Goal: Find specific page/section: Find specific page/section

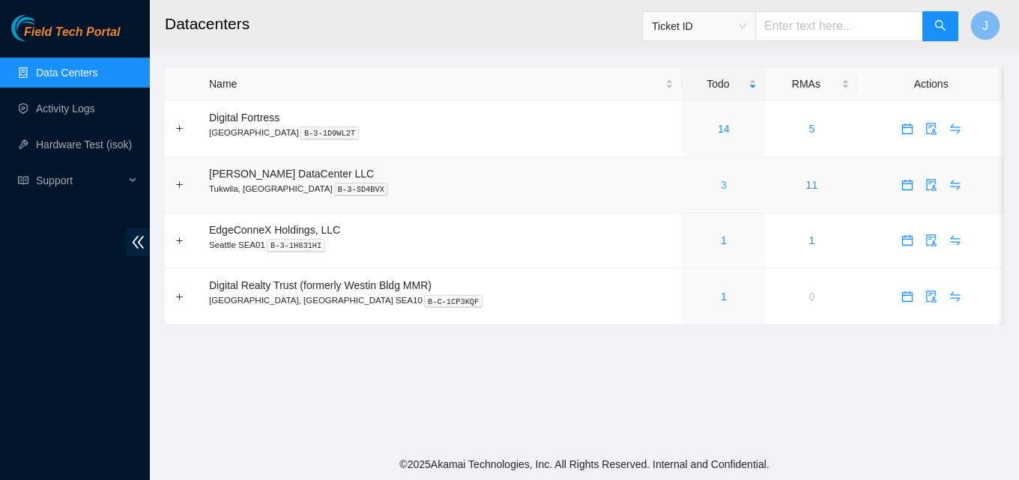
click at [720, 188] on link "3" at bounding box center [723, 185] width 6 height 12
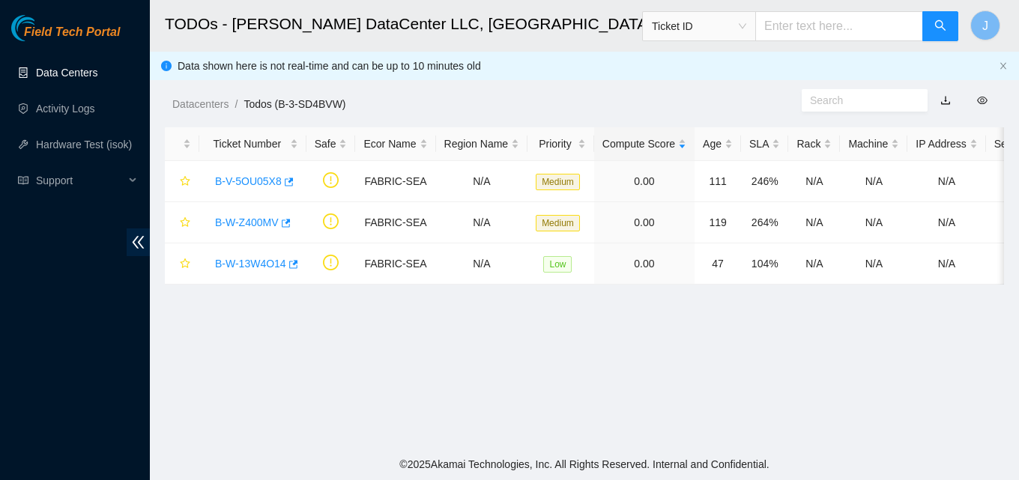
click at [97, 79] on link "Data Centers" at bounding box center [66, 73] width 61 height 12
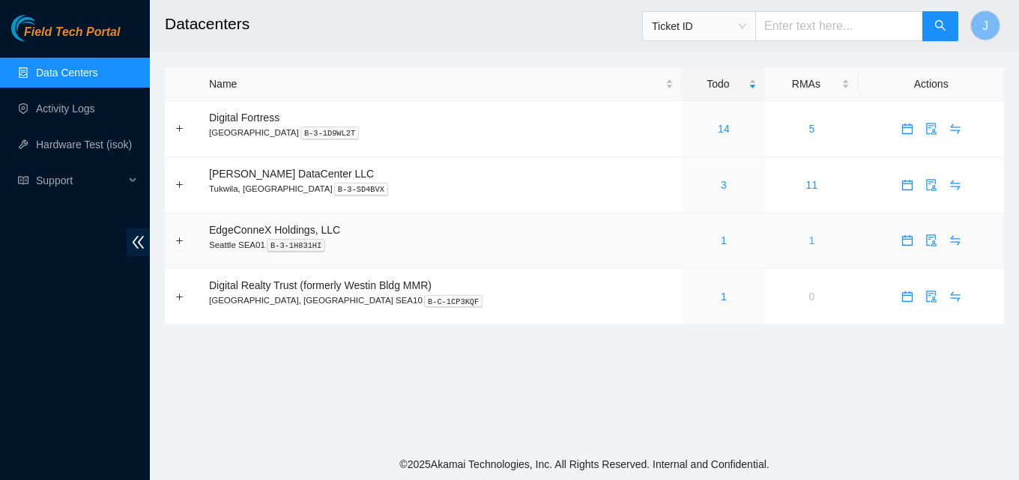
click at [809, 237] on link "1" at bounding box center [812, 240] width 6 height 12
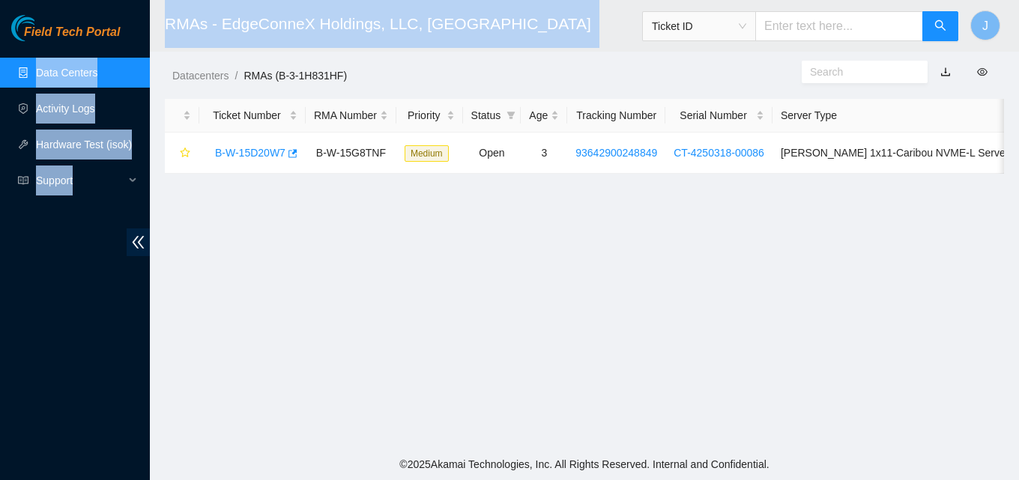
drag, startPoint x: 553, startPoint y: 13, endPoint x: 145, endPoint y: 32, distance: 408.6
click at [145, 32] on section "Field Tech Portal Data Centers Activity Logs Hardware Test (isok) Support RMAs …" at bounding box center [509, 240] width 1019 height 480
click at [572, 34] on h2 "RMAs - EdgeConneX Holdings, LLC, Seattle SEA01" at bounding box center [511, 24] width 692 height 48
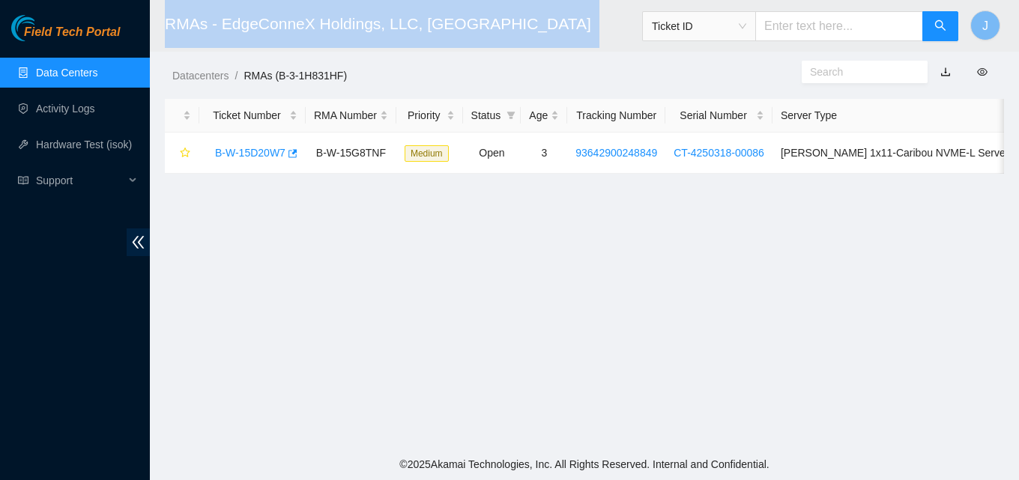
click at [572, 34] on h2 "RMAs - EdgeConneX Holdings, LLC, Seattle SEA01" at bounding box center [511, 24] width 692 height 48
click at [567, 30] on h2 "RMAs - EdgeConneX Holdings, LLC, Seattle SEA01" at bounding box center [511, 24] width 692 height 48
click at [528, 19] on h2 "RMAs - EdgeConneX Holdings, LLC, Seattle SEA01" at bounding box center [511, 24] width 692 height 48
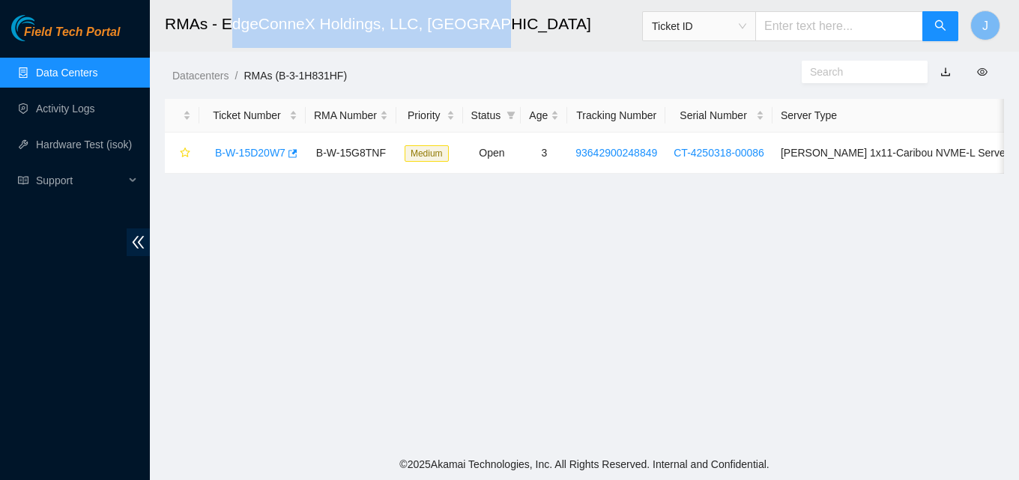
drag, startPoint x: 234, startPoint y: 2, endPoint x: 476, endPoint y: 2, distance: 241.9
click at [476, 2] on h2 "RMAs - EdgeConneX Holdings, LLC, Seattle SEA01" at bounding box center [511, 24] width 692 height 48
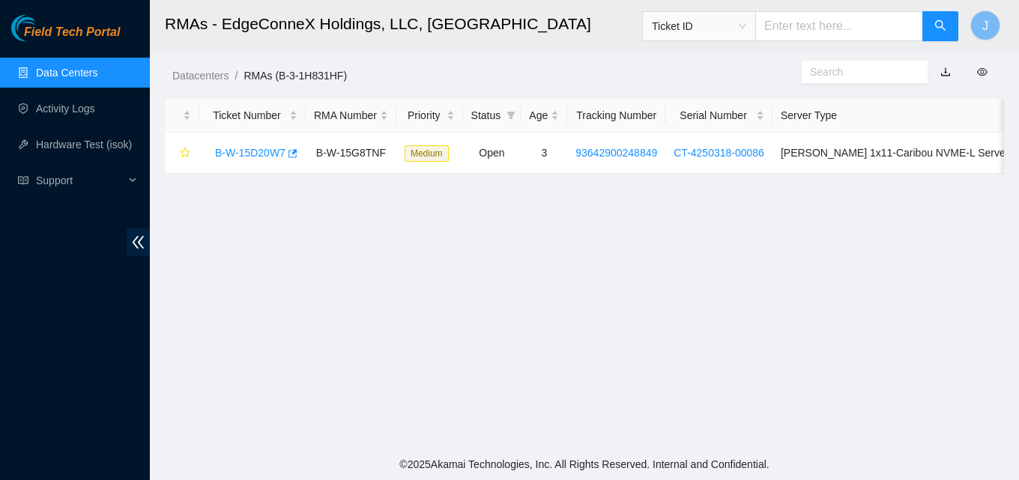
click at [556, 15] on h2 "RMAs - EdgeConneX Holdings, LLC, Seattle SEA01" at bounding box center [511, 24] width 692 height 48
